Goal: Information Seeking & Learning: Learn about a topic

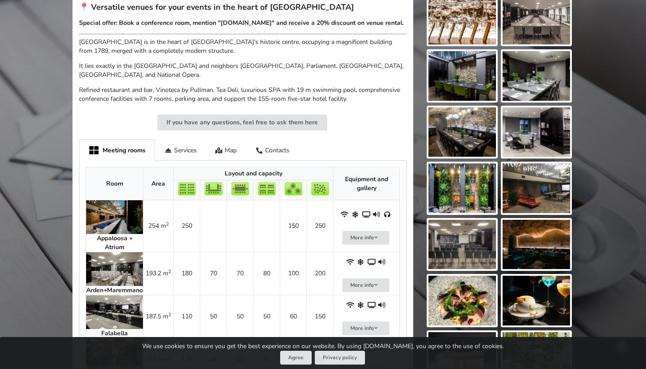
scroll to position [296, 0]
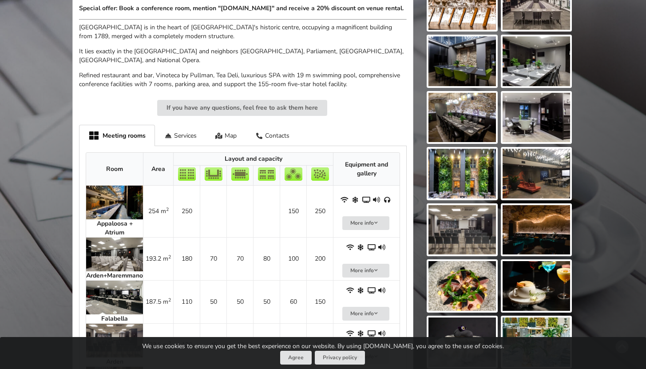
click at [124, 213] on img at bounding box center [114, 203] width 57 height 34
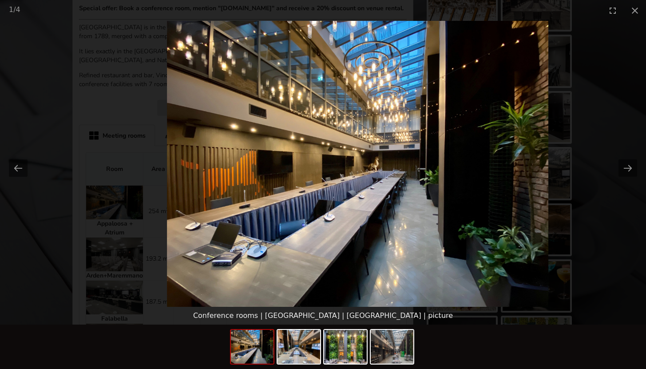
scroll to position [0, 0]
click at [248, 214] on img at bounding box center [357, 164] width 381 height 286
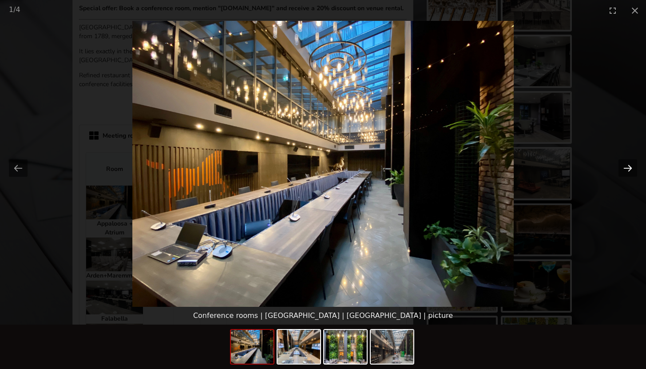
click at [632, 167] on button "Next slide" at bounding box center [627, 167] width 19 height 17
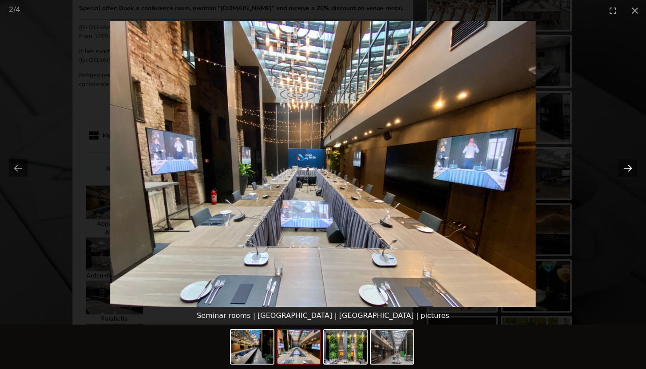
click at [621, 170] on button "Next slide" at bounding box center [627, 167] width 19 height 17
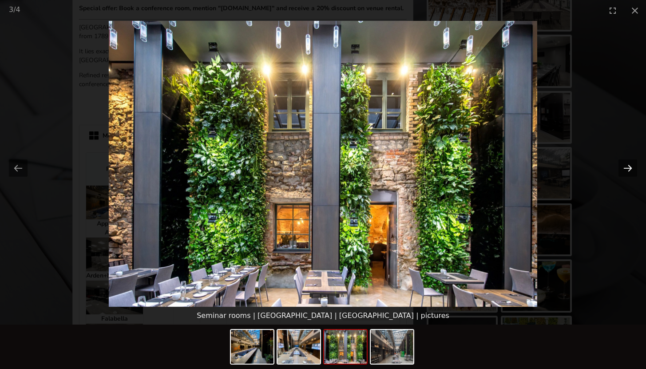
click at [624, 169] on button "Next slide" at bounding box center [627, 167] width 19 height 17
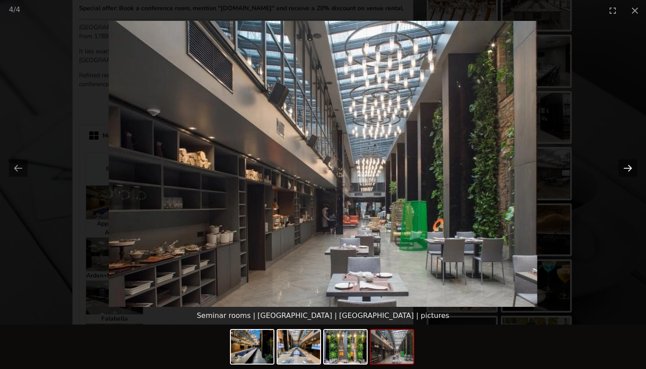
click at [628, 169] on button "Next slide" at bounding box center [627, 167] width 19 height 17
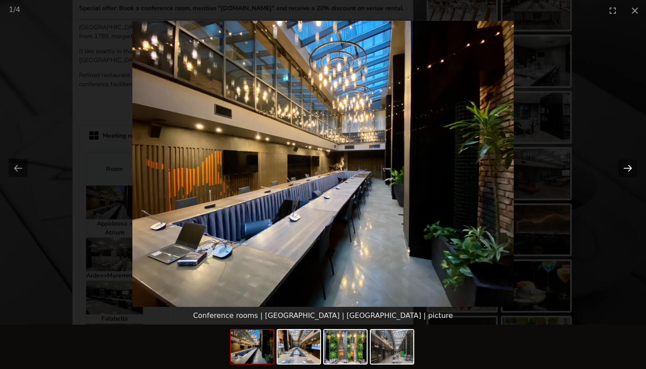
click at [628, 168] on button "Next slide" at bounding box center [627, 167] width 19 height 17
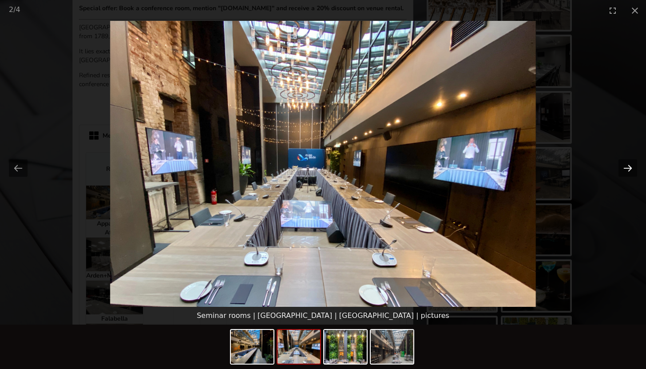
click at [628, 168] on button "Next slide" at bounding box center [627, 167] width 19 height 17
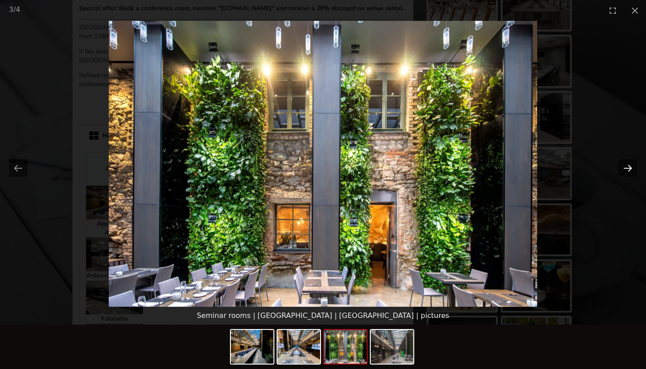
click at [628, 168] on button "Next slide" at bounding box center [627, 167] width 19 height 17
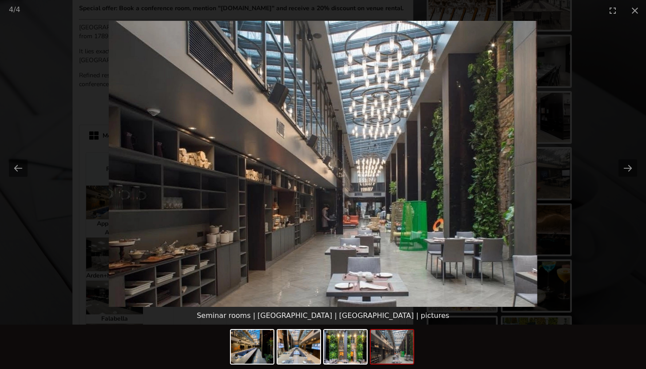
click at [522, 116] on picture at bounding box center [323, 164] width 646 height 286
drag, startPoint x: 360, startPoint y: 65, endPoint x: 318, endPoint y: 46, distance: 46.7
click at [359, 64] on picture at bounding box center [323, 164] width 646 height 286
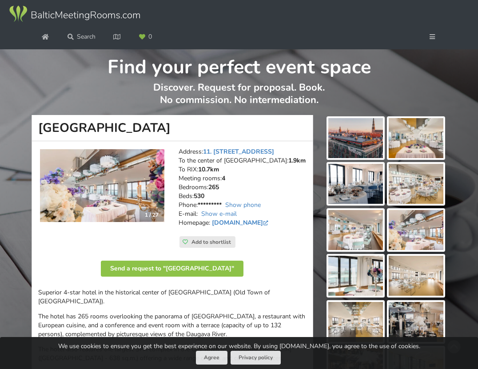
click at [115, 170] on img at bounding box center [102, 185] width 124 height 73
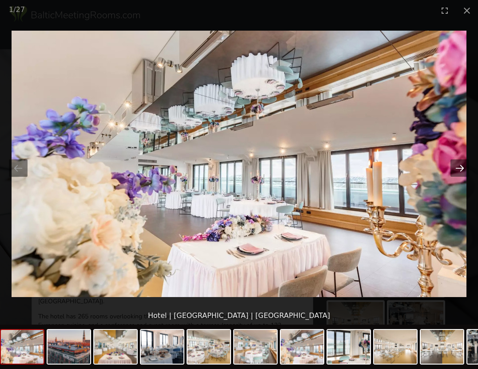
click at [465, 169] on button "Next slide" at bounding box center [459, 167] width 19 height 17
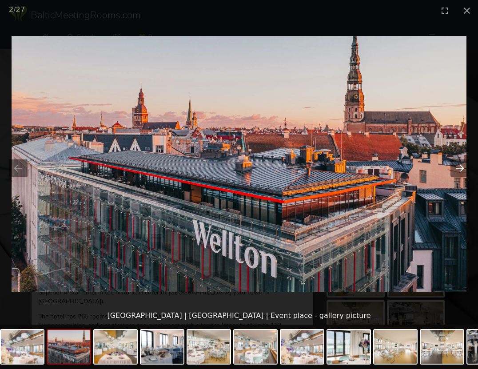
click at [464, 169] on button "Next slide" at bounding box center [459, 167] width 19 height 17
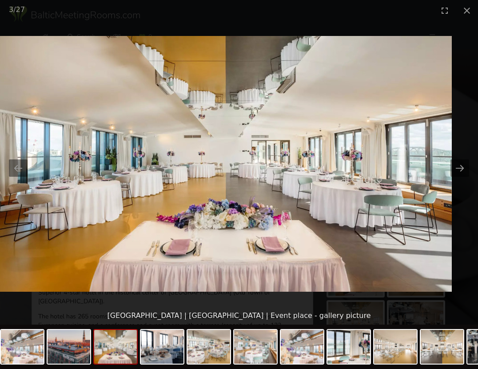
click at [255, 211] on img at bounding box center [224, 164] width 455 height 256
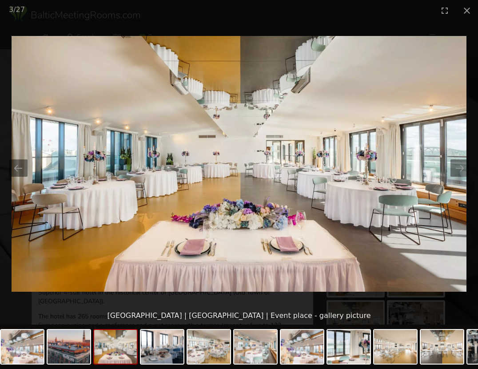
click at [445, 218] on picture at bounding box center [239, 164] width 478 height 286
click at [293, 153] on img at bounding box center [239, 164] width 455 height 256
click at [15, 168] on button "Previous slide" at bounding box center [18, 167] width 19 height 17
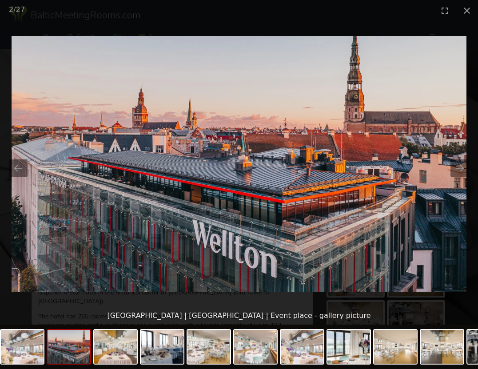
click at [447, 222] on picture at bounding box center [239, 164] width 478 height 286
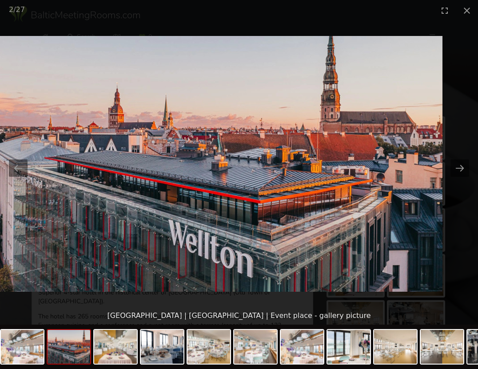
drag, startPoint x: 268, startPoint y: 210, endPoint x: 0, endPoint y: 175, distance: 269.5
click at [0, 181] on img at bounding box center [215, 164] width 455 height 256
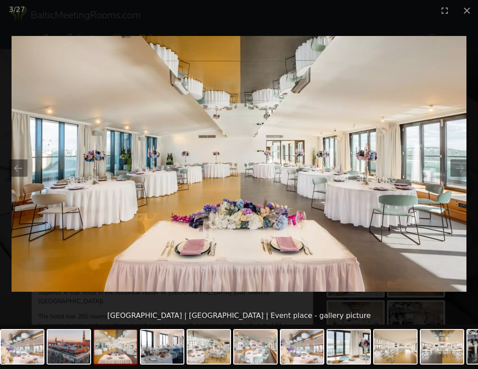
drag, startPoint x: 183, startPoint y: 190, endPoint x: 0, endPoint y: 190, distance: 183.3
click at [12, 190] on img at bounding box center [239, 164] width 455 height 256
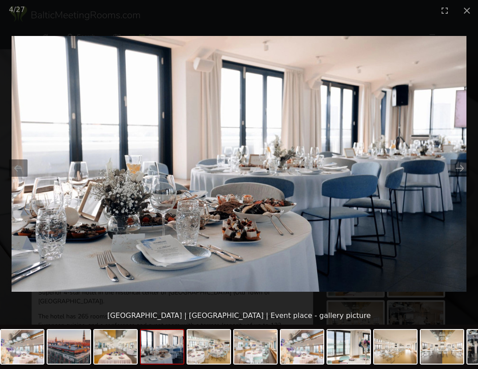
drag, startPoint x: 175, startPoint y: 184, endPoint x: 76, endPoint y: 185, distance: 99.0
click at [75, 184] on img at bounding box center [239, 164] width 455 height 256
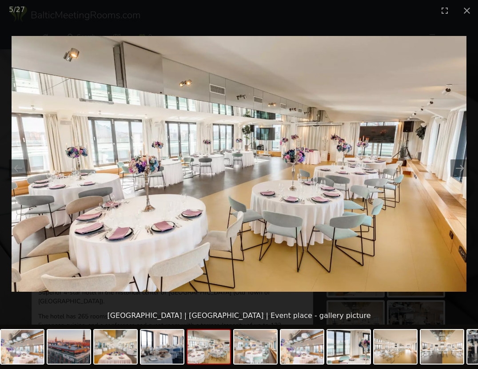
drag, startPoint x: 231, startPoint y: 193, endPoint x: 42, endPoint y: 192, distance: 189.1
click at [36, 192] on img at bounding box center [239, 164] width 455 height 256
